Goal: Find specific page/section: Find specific page/section

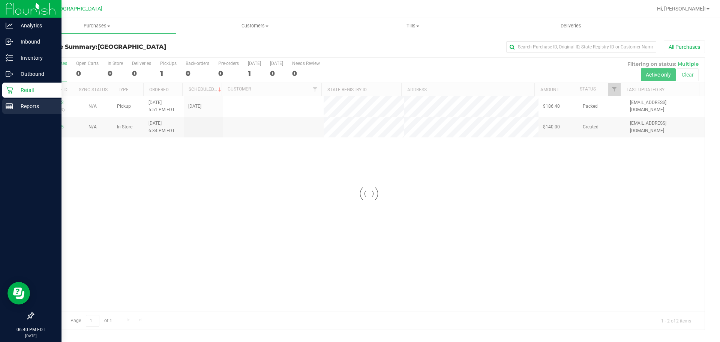
click at [21, 109] on p "Reports" at bounding box center [35, 106] width 45 height 9
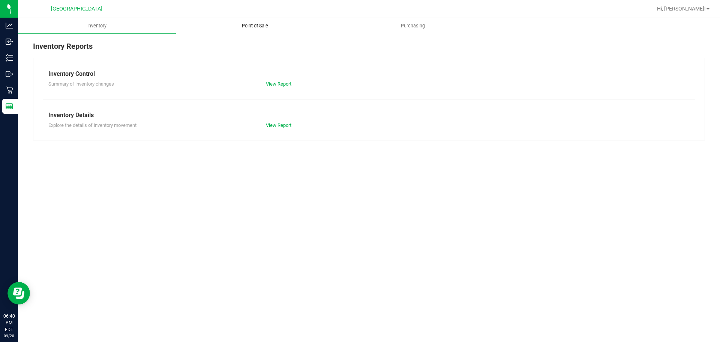
click at [240, 24] on span "Point of Sale" at bounding box center [255, 26] width 47 height 7
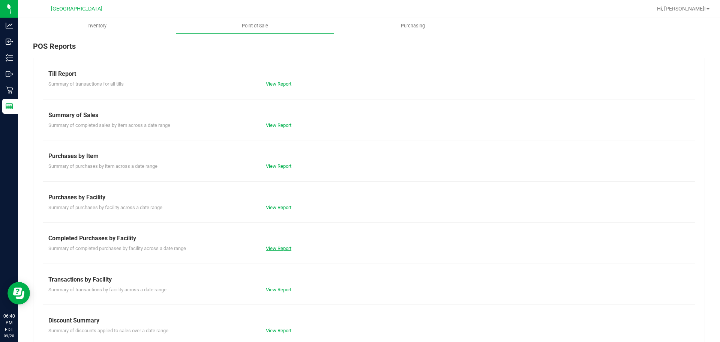
click at [284, 248] on link "View Report" at bounding box center [279, 248] width 26 height 6
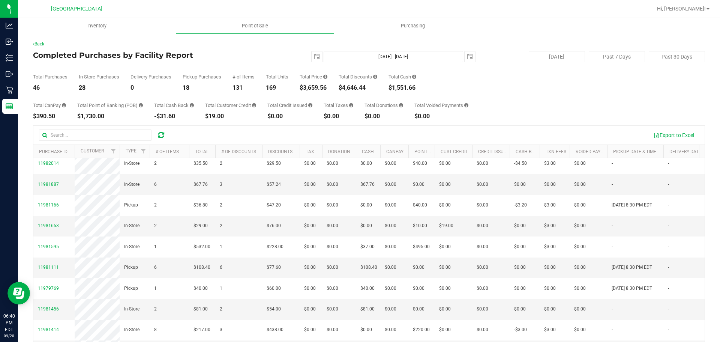
scroll to position [150, 0]
